Goal: Communication & Community: Answer question/provide support

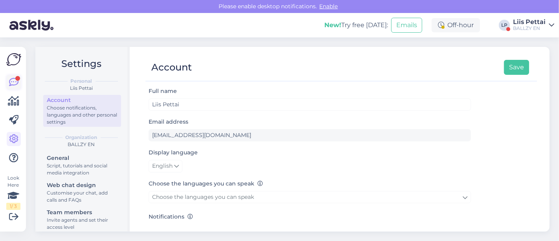
click at [8, 77] on link at bounding box center [14, 82] width 14 height 14
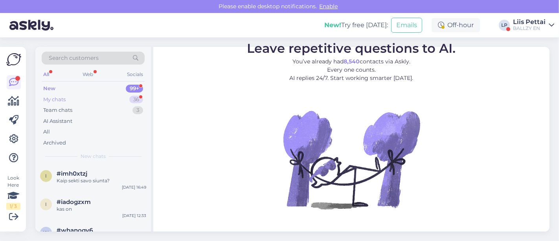
click at [59, 103] on div "My chats 36" at bounding box center [93, 99] width 103 height 11
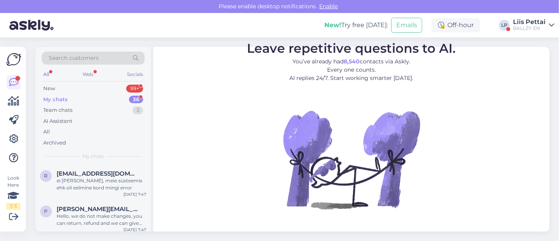
click at [530, 32] on div "New! Try free [DATE]: Emails Off-hour LP [PERSON_NAME] BALLZY EN" at bounding box center [279, 25] width 559 height 24
click at [529, 27] on div "BALLZY EN" at bounding box center [529, 28] width 33 height 6
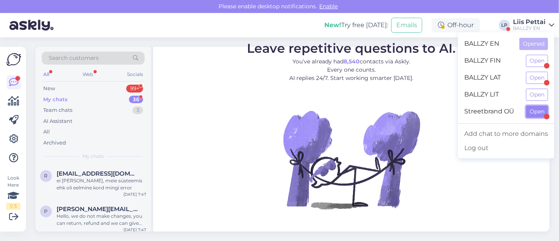
click at [536, 114] on button "Open" at bounding box center [537, 111] width 22 height 12
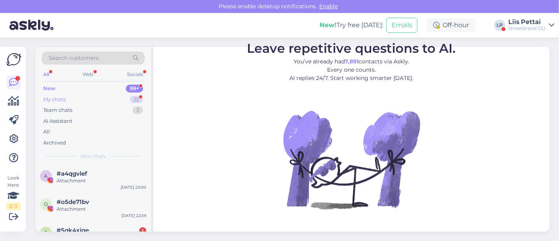
click at [65, 101] on div "My chats" at bounding box center [54, 100] width 22 height 8
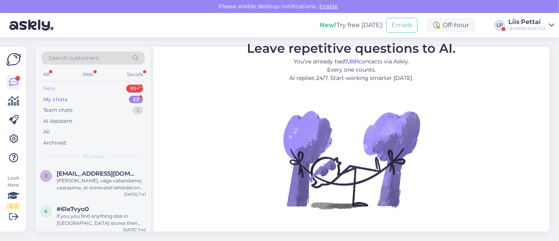
click at [52, 89] on div "New" at bounding box center [49, 89] width 12 height 8
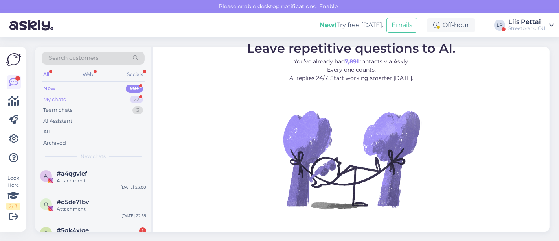
click at [75, 96] on div "My chats 22" at bounding box center [93, 99] width 103 height 11
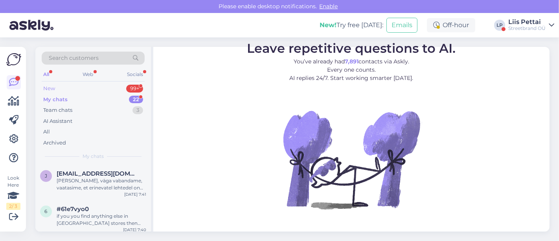
click at [87, 92] on div "New 99+" at bounding box center [93, 88] width 103 height 11
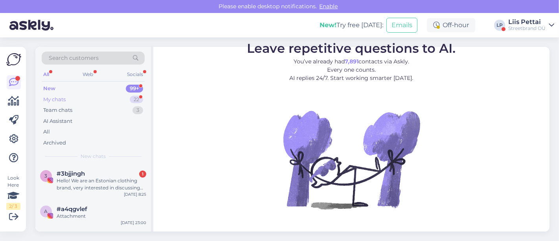
click at [85, 98] on div "My chats 22" at bounding box center [93, 99] width 103 height 11
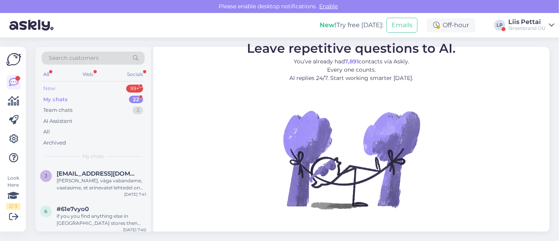
click at [85, 89] on div "New 99+" at bounding box center [93, 88] width 103 height 11
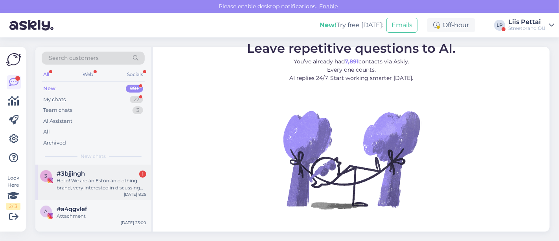
click at [83, 186] on div "Hello! We are an Estonian clothing brand, very interested in discussing the pos…" at bounding box center [102, 184] width 90 height 14
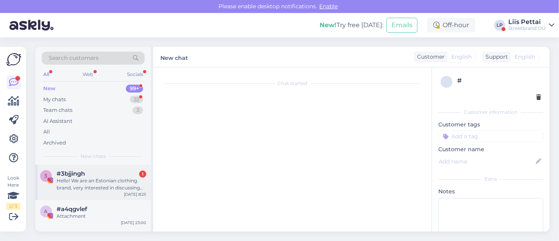
scroll to position [3, 0]
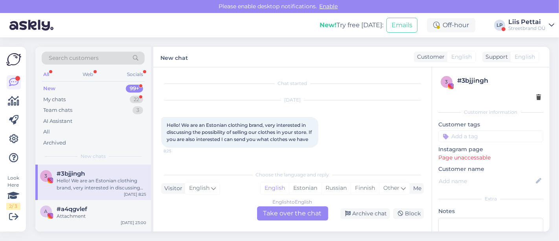
click at [526, 31] on div "New! Try free [DATE]: Emails Off-hour LP [PERSON_NAME] Streetbrand OÜ" at bounding box center [279, 25] width 559 height 24
click at [526, 30] on div "Streetbrand OÜ" at bounding box center [527, 28] width 37 height 6
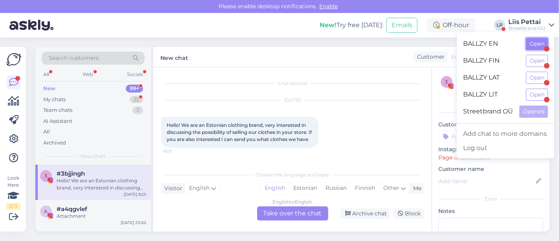
click at [534, 43] on button "Open" at bounding box center [537, 44] width 22 height 12
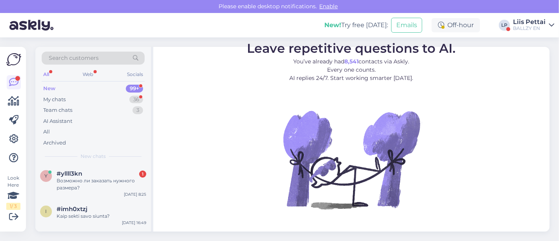
click at [68, 169] on div "y #yllll3kn 1 Возможно ли заказать нужного размера? [DATE] 8:25" at bounding box center [93, 181] width 116 height 35
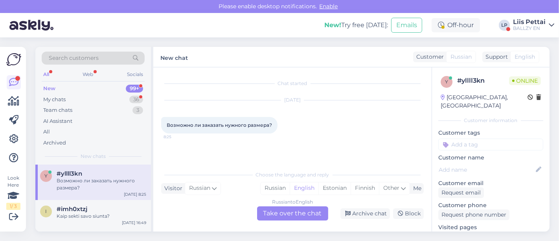
click at [297, 214] on div "Russian to English Take over the chat" at bounding box center [292, 213] width 71 height 14
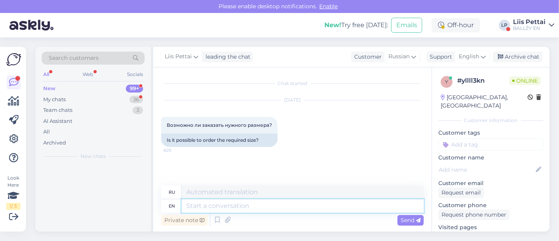
click at [274, 209] on textarea at bounding box center [303, 205] width 242 height 13
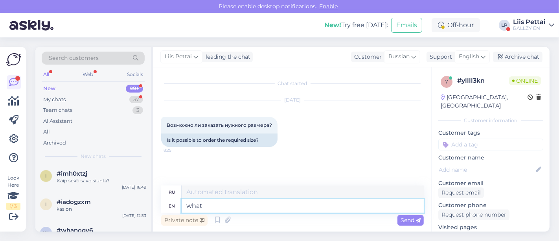
type textarea "what"
type textarea "что"
type textarea "what do yo"
type textarea "что делать"
type textarea "what do you m"
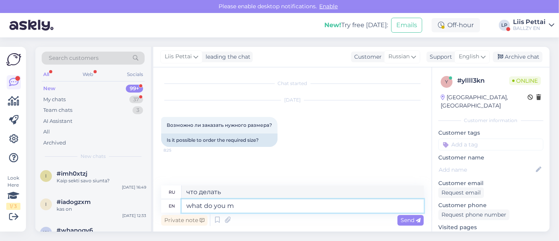
type textarea "что вы"
type textarea "what do you mean"
type textarea "что ты имеешь в виду"
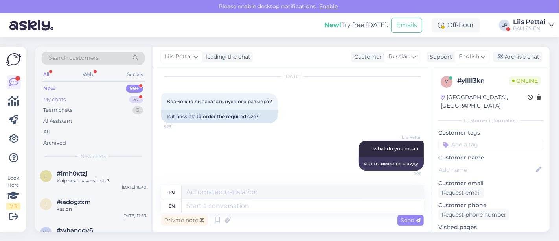
click at [48, 99] on div "My chats" at bounding box center [54, 100] width 22 height 8
